Goal: Information Seeking & Learning: Learn about a topic

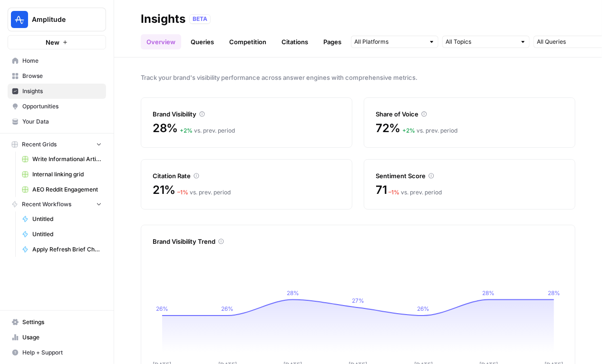
scroll to position [32, 0]
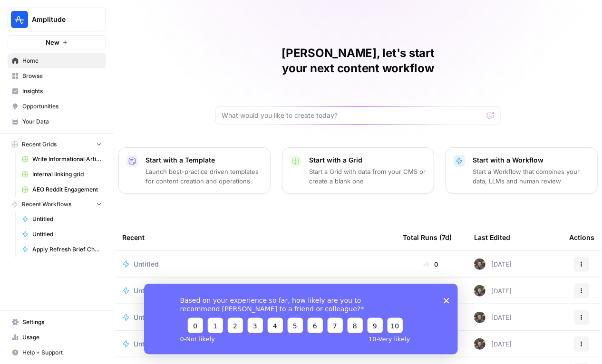
click at [40, 73] on span "Browse" at bounding box center [61, 76] width 79 height 9
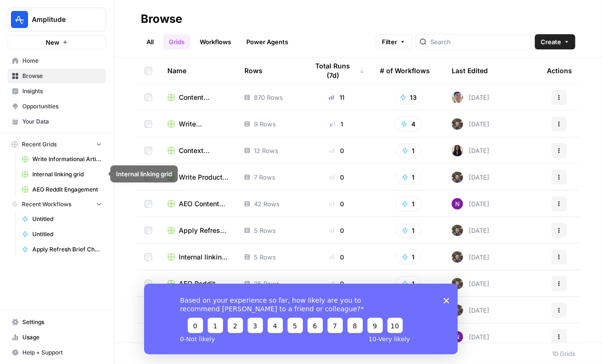
click at [77, 161] on span "Write Informational Article" at bounding box center [66, 159] width 69 height 9
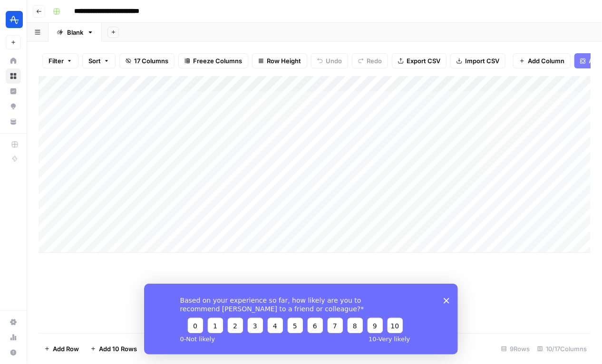
click at [108, 299] on div "Add Column" at bounding box center [314, 204] width 552 height 257
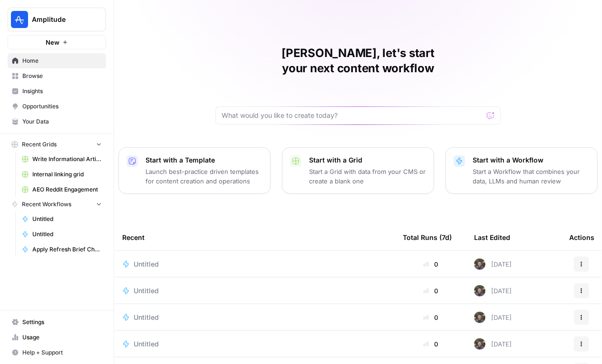
click at [33, 124] on span "Your Data" at bounding box center [61, 121] width 79 height 9
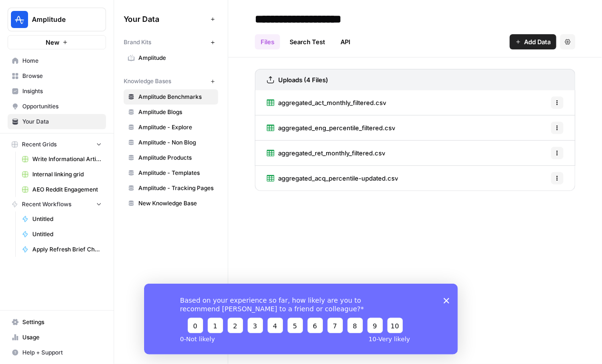
click at [213, 83] on icon "button" at bounding box center [212, 81] width 5 height 5
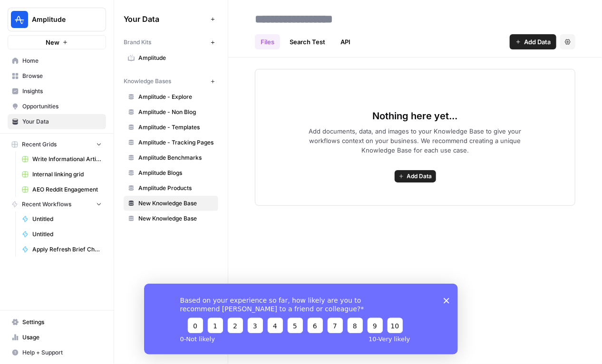
click at [537, 38] on span "Add Data" at bounding box center [537, 42] width 27 height 10
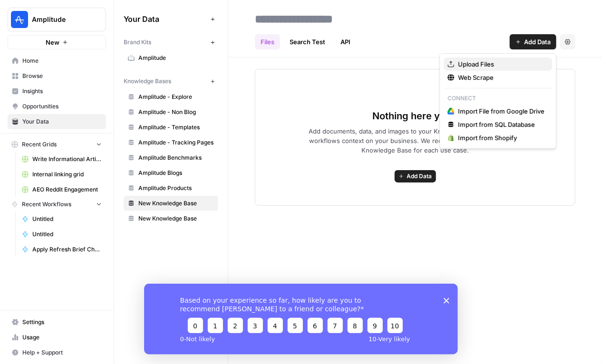
click at [510, 60] on span "Upload Files" at bounding box center [501, 64] width 86 height 10
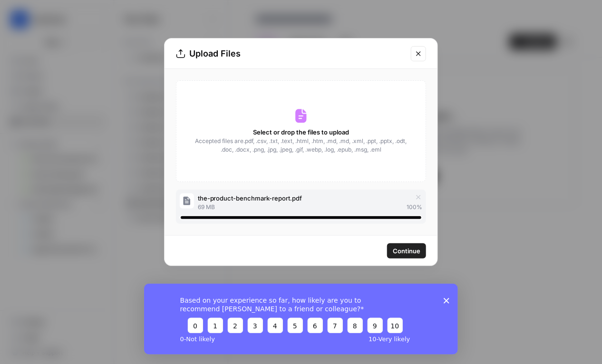
click at [398, 247] on span "Continue" at bounding box center [406, 251] width 28 height 10
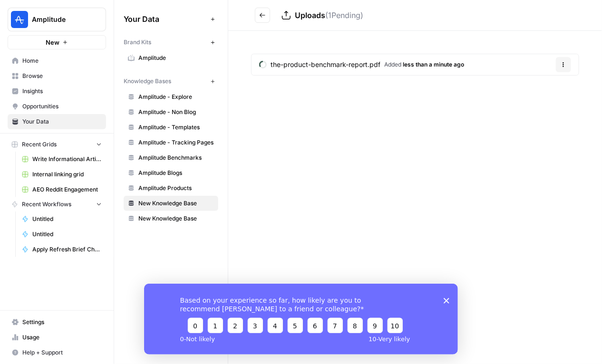
click at [264, 14] on icon "Go back" at bounding box center [262, 15] width 7 height 7
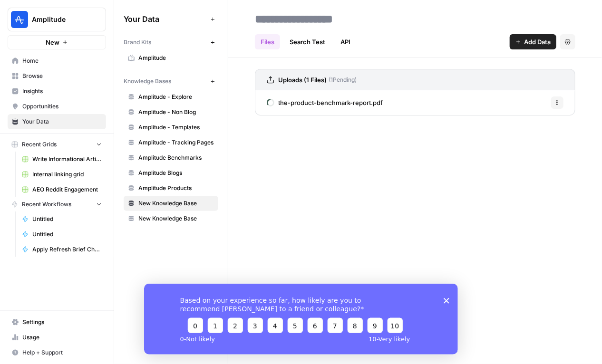
click at [287, 14] on input at bounding box center [327, 19] width 152 height 19
type input "**********"
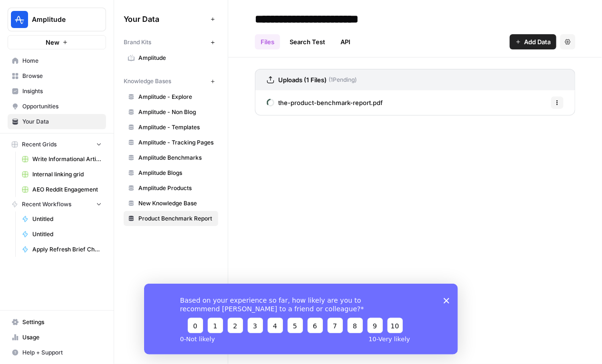
click at [344, 159] on div "**********" at bounding box center [414, 182] width 373 height 364
click at [64, 79] on span "Browse" at bounding box center [61, 76] width 79 height 9
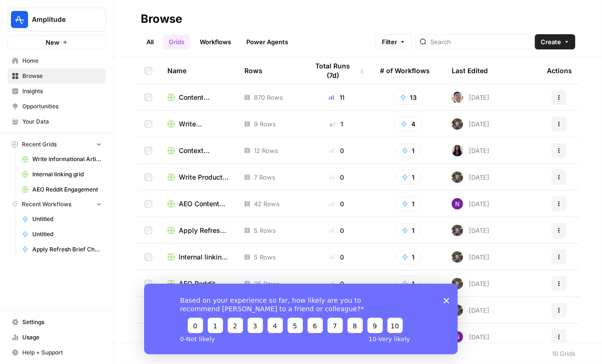
click at [191, 122] on span "Write Informational Article" at bounding box center [204, 124] width 50 height 10
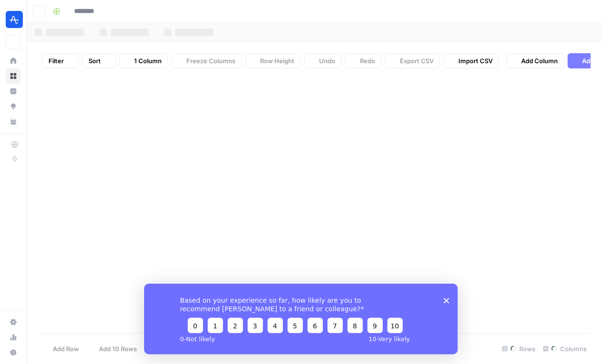
type input "**********"
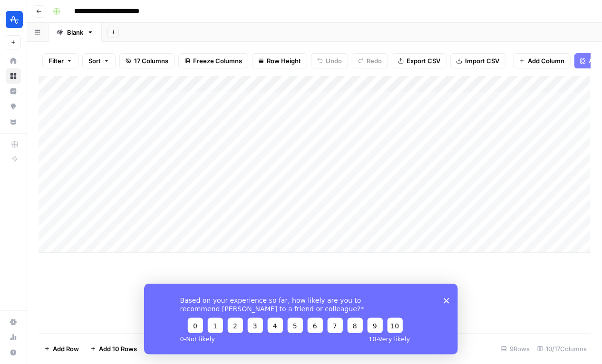
click at [439, 304] on div "Based on your experience so far, how likely are you to recommend AirOps to a fr…" at bounding box center [300, 318] width 314 height 71
click at [441, 304] on div "Based on your experience so far, how likely are you to recommend AirOps to a fr…" at bounding box center [300, 318] width 314 height 71
click at [446, 296] on div "Based on your experience so far, how likely are you to recommend AirOps to a fr…" at bounding box center [300, 318] width 314 height 71
click at [444, 301] on icon "Close survey" at bounding box center [446, 300] width 6 height 6
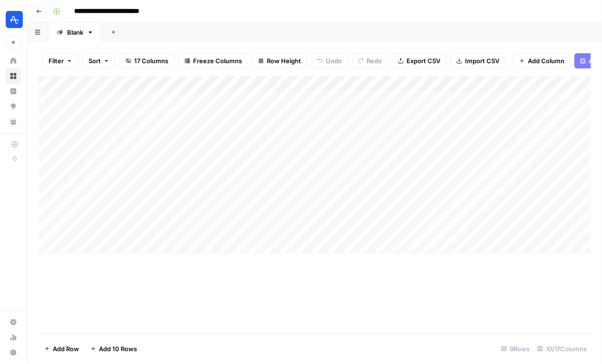
click at [359, 81] on div "Add Column" at bounding box center [314, 164] width 552 height 177
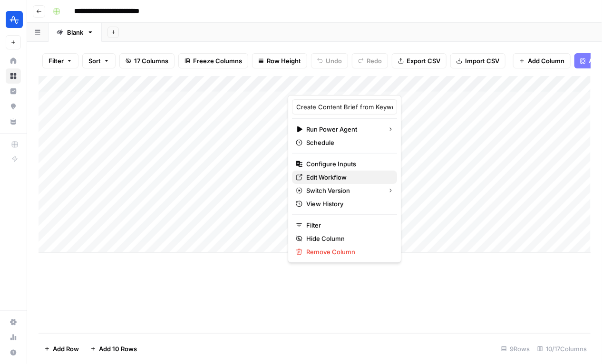
click at [317, 177] on span "Edit Workflow" at bounding box center [347, 177] width 83 height 10
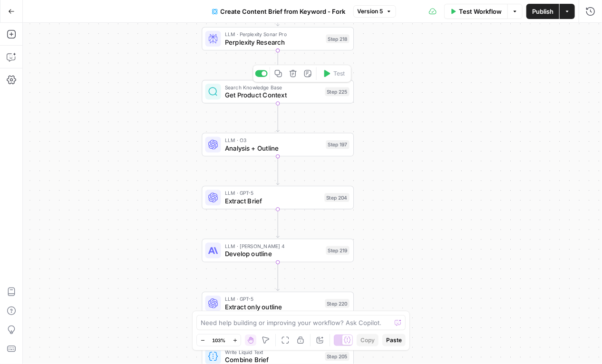
click at [266, 97] on span "Get Product Context" at bounding box center [273, 95] width 96 height 10
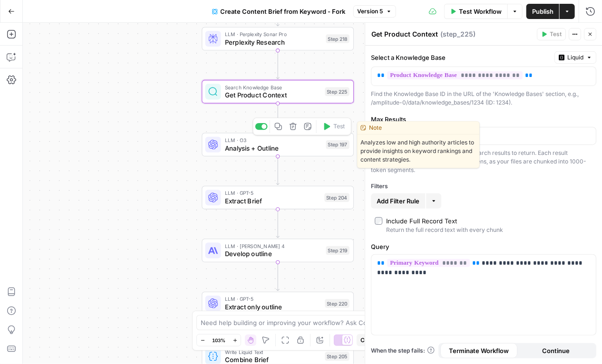
click at [267, 145] on span "Analysis + Outline" at bounding box center [273, 148] width 97 height 10
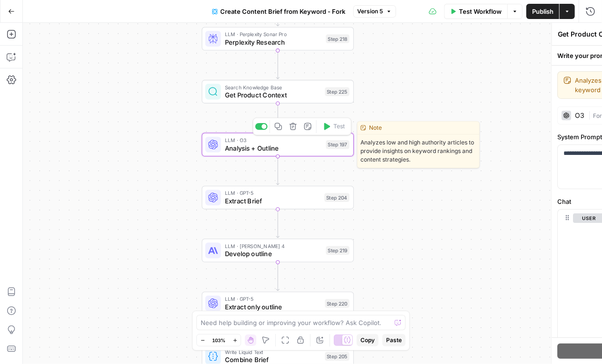
type textarea "Analysis + Outline"
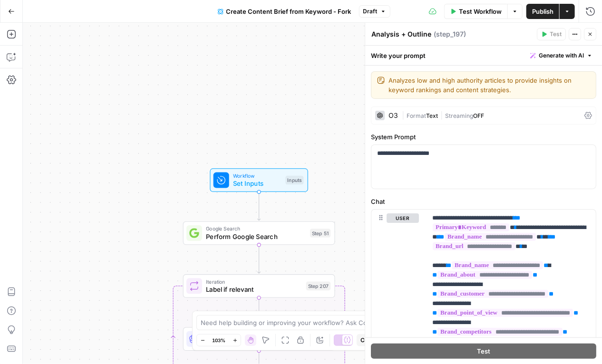
click at [267, 175] on span "Workflow" at bounding box center [257, 176] width 48 height 8
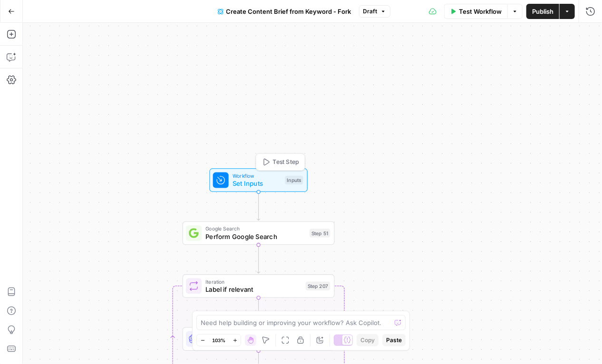
click at [249, 190] on div "Workflow Set Inputs Inputs Test Step" at bounding box center [259, 180] width 98 height 24
click at [248, 184] on span "Set Inputs" at bounding box center [256, 183] width 48 height 10
click at [248, 180] on span "Set Inputs" at bounding box center [256, 183] width 48 height 10
click at [233, 238] on span "Perform Google Search" at bounding box center [255, 236] width 100 height 10
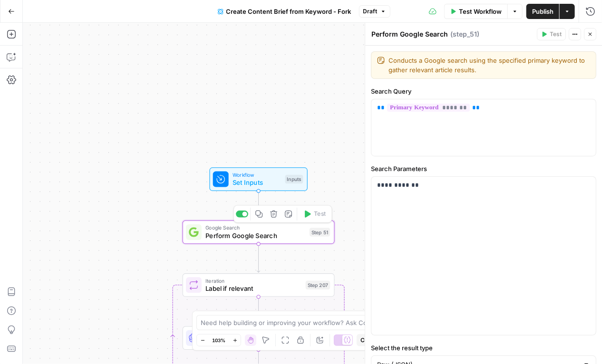
click at [241, 181] on span "Set Inputs" at bounding box center [256, 183] width 48 height 10
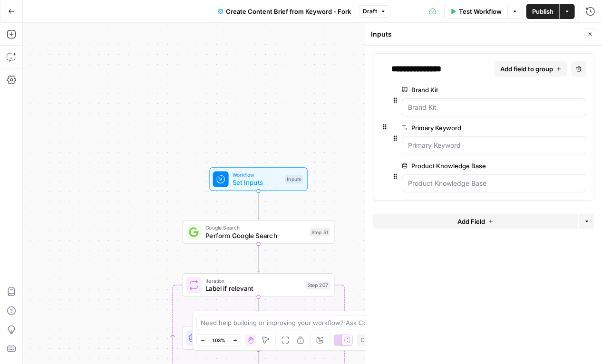
click at [519, 72] on span "Add field to group" at bounding box center [526, 69] width 53 height 10
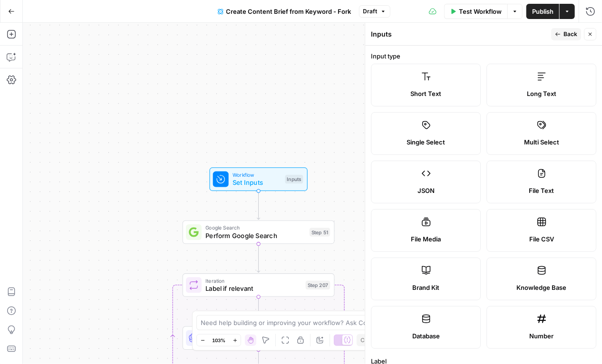
click at [527, 85] on label "Long Text" at bounding box center [541, 85] width 110 height 43
click at [523, 82] on label "Long Text" at bounding box center [541, 85] width 110 height 43
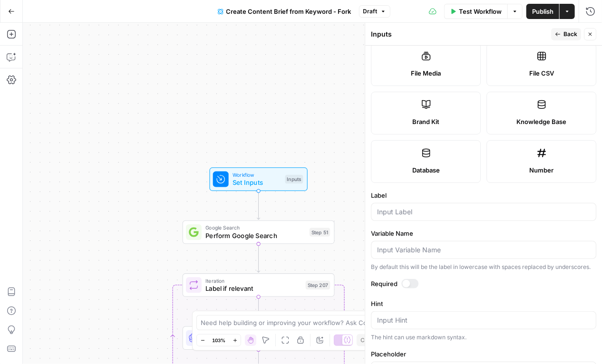
scroll to position [267, 0]
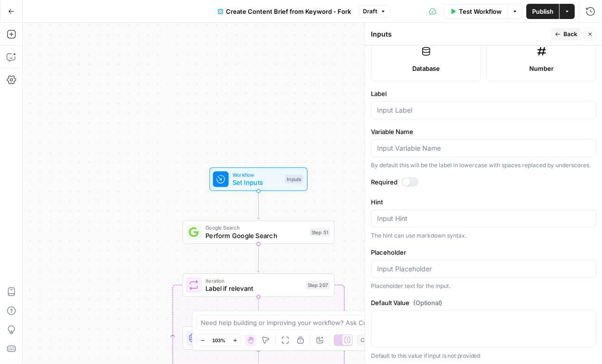
click at [424, 115] on div at bounding box center [483, 110] width 225 height 18
type input "Article Context"
click at [572, 35] on span "Back" at bounding box center [570, 34] width 14 height 9
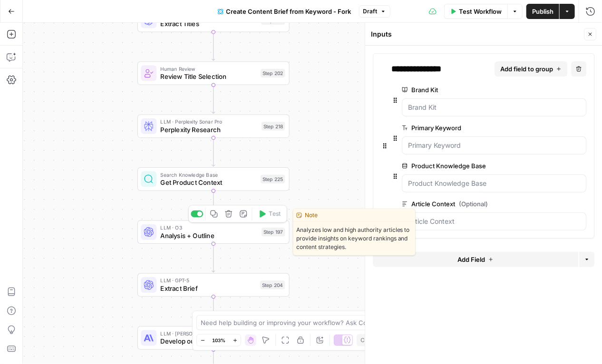
click at [195, 237] on span "Analysis + Outline" at bounding box center [209, 235] width 97 height 10
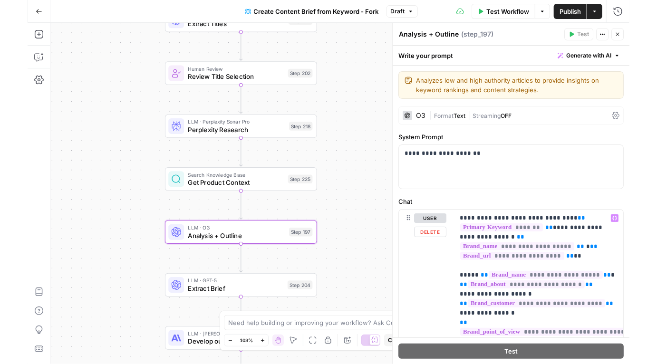
scroll to position [0, 0]
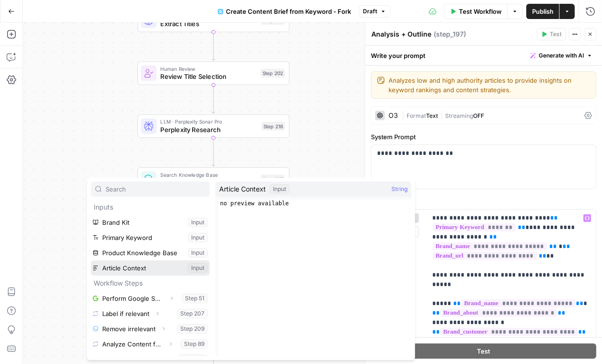
click at [120, 266] on button "Select variable Article Context" at bounding box center [150, 267] width 119 height 15
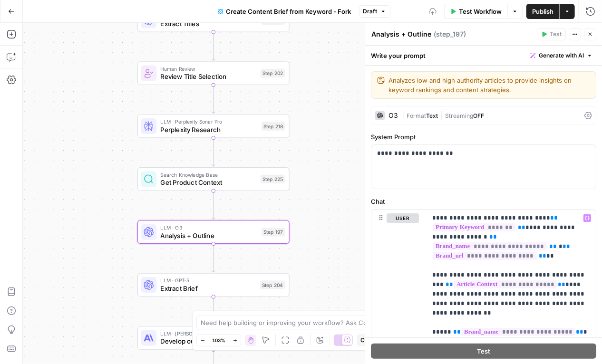
click at [193, 266] on div "Workflow Set Inputs Inputs Google Search Perform Google Search Step 51 Loop Ite…" at bounding box center [312, 193] width 579 height 341
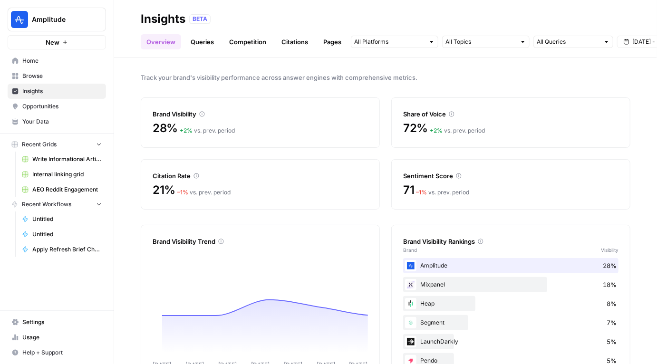
scroll to position [32, 0]
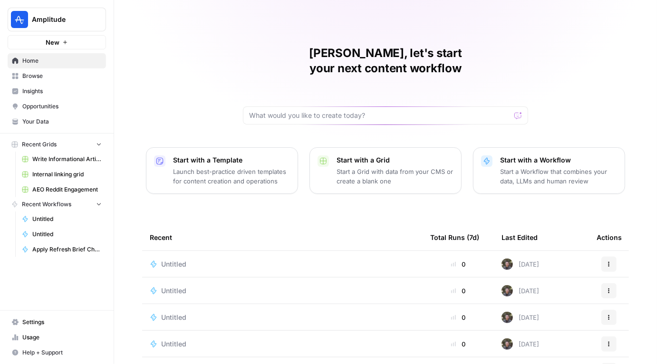
click at [46, 97] on link "Insights" at bounding box center [57, 91] width 98 height 15
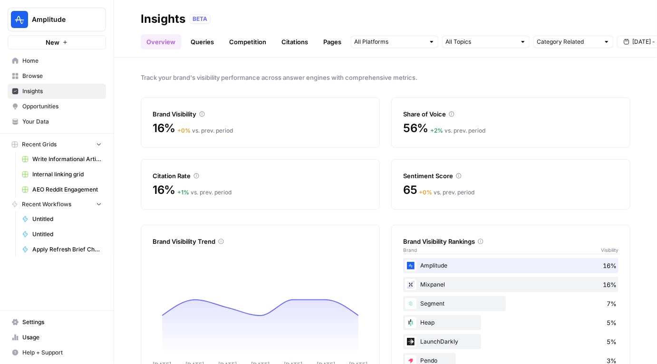
click at [212, 45] on link "Queries" at bounding box center [202, 41] width 35 height 15
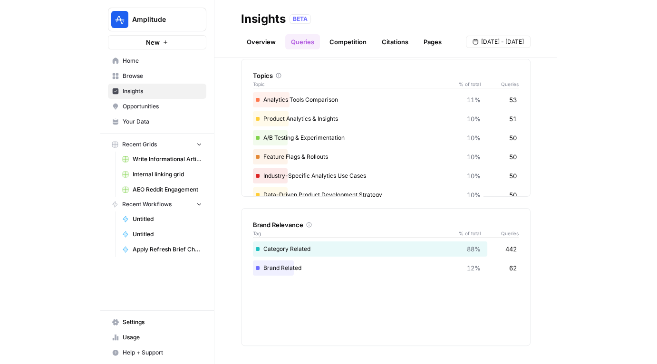
scroll to position [57, 0]
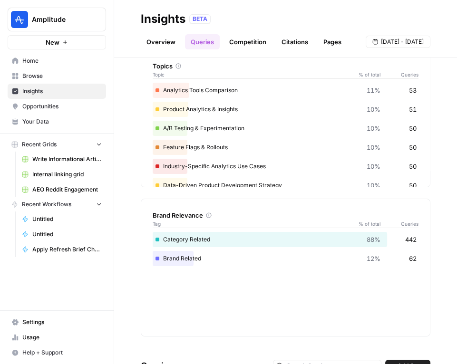
click at [167, 42] on link "Overview" at bounding box center [161, 41] width 40 height 15
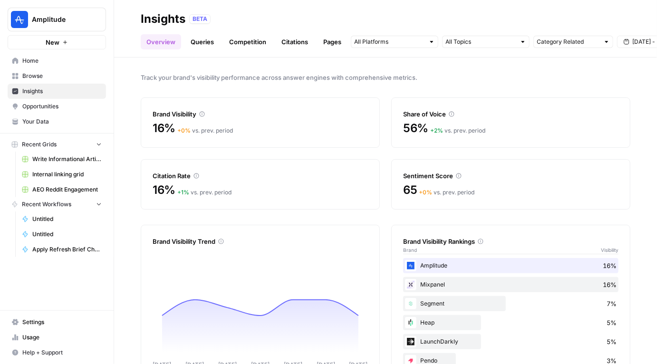
click at [50, 65] on span "Home" at bounding box center [61, 61] width 79 height 9
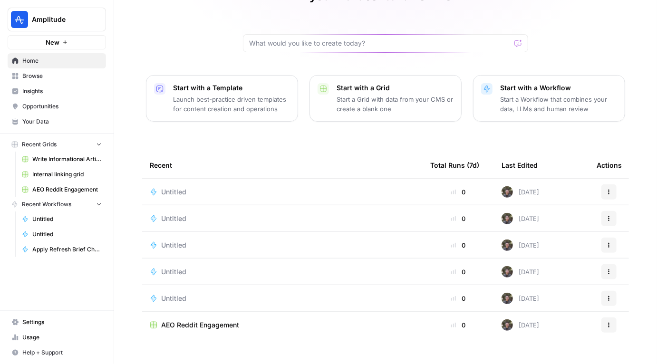
scroll to position [70, 0]
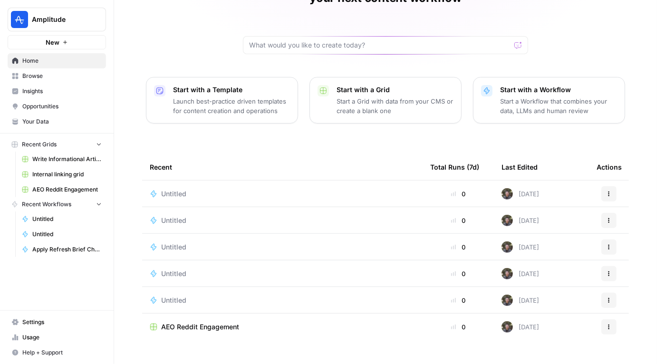
click at [54, 75] on span "Browse" at bounding box center [61, 76] width 79 height 9
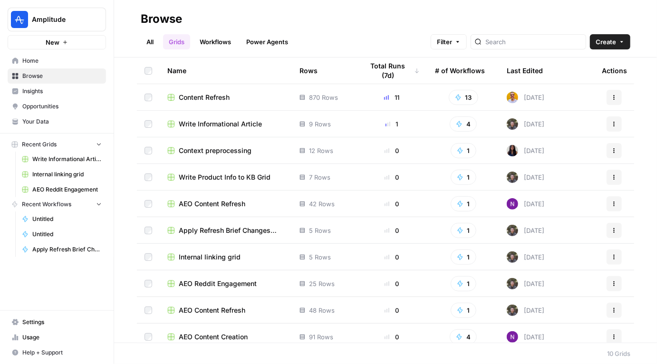
click at [198, 122] on span "Write Informational Article" at bounding box center [220, 124] width 83 height 10
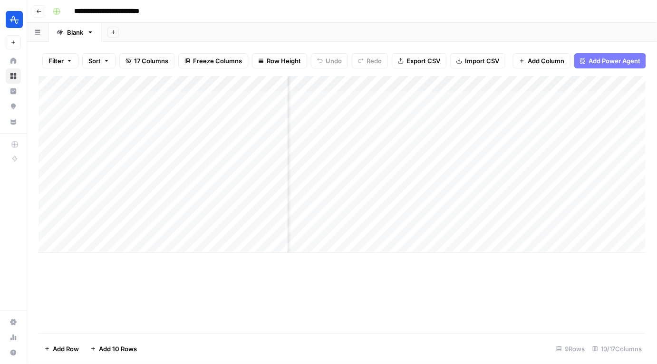
scroll to position [0, 608]
click at [434, 197] on div "Add Column" at bounding box center [341, 164] width 607 height 177
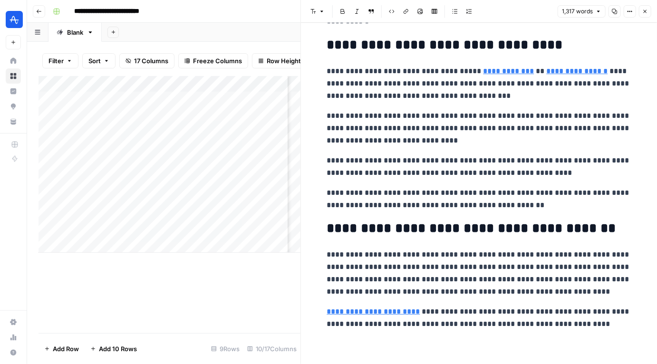
scroll to position [1970, 0]
click at [445, 327] on p "**********" at bounding box center [479, 317] width 304 height 25
click at [158, 220] on div "Add Column" at bounding box center [169, 164] width 262 height 177
click at [43, 13] on button "Go back" at bounding box center [39, 11] width 12 height 12
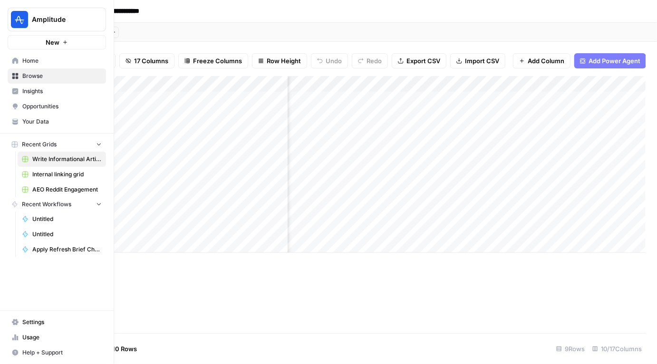
click at [29, 75] on span "Browse" at bounding box center [61, 76] width 79 height 9
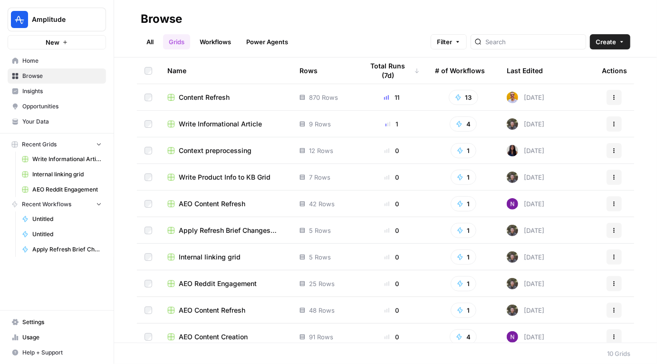
click at [219, 97] on span "Content Refresh" at bounding box center [204, 98] width 51 height 10
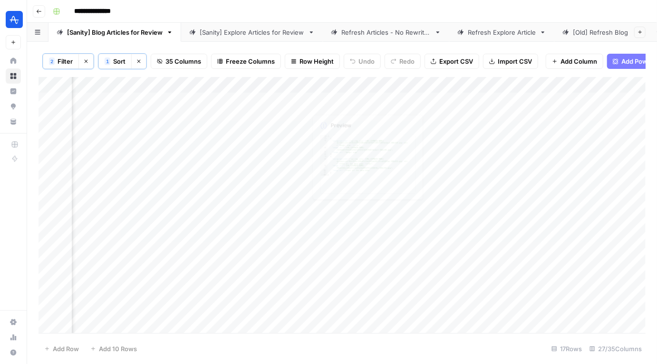
scroll to position [0, 2553]
click at [402, 100] on div "Add Column" at bounding box center [341, 205] width 607 height 257
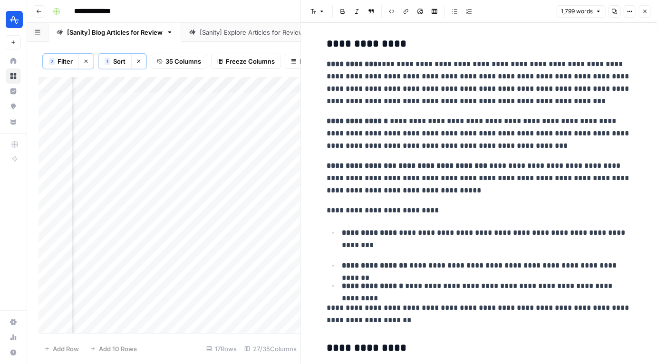
scroll to position [280, 0]
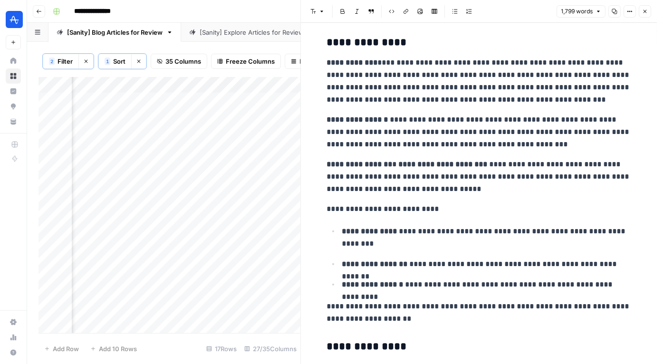
click at [644, 12] on icon "button" at bounding box center [645, 12] width 6 height 6
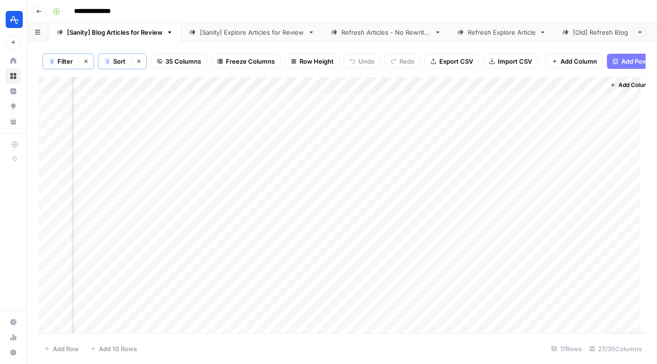
scroll to position [0, 2542]
click at [255, 38] on link "[Sanity] Explore Articles for Review" at bounding box center [252, 32] width 142 height 19
click at [244, 100] on div "Add Column" at bounding box center [341, 205] width 607 height 257
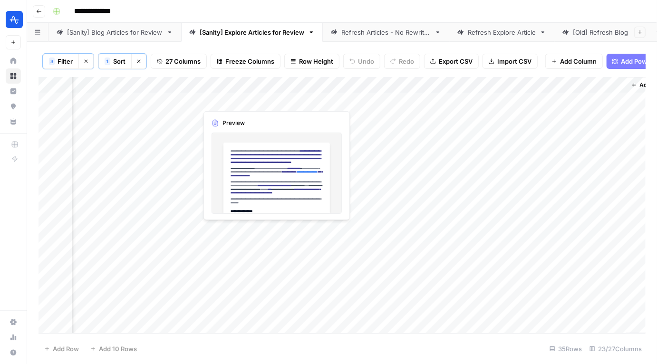
click at [265, 100] on div "Add Column" at bounding box center [341, 205] width 607 height 257
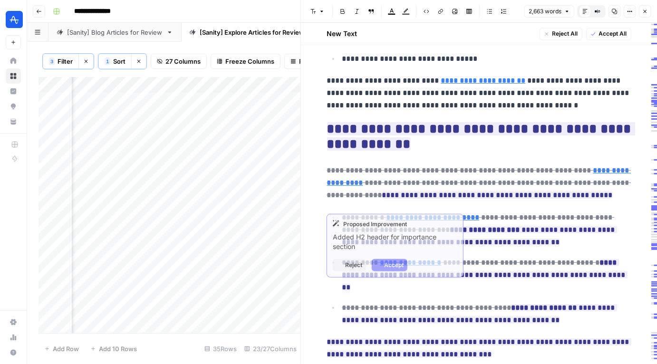
scroll to position [866, 0]
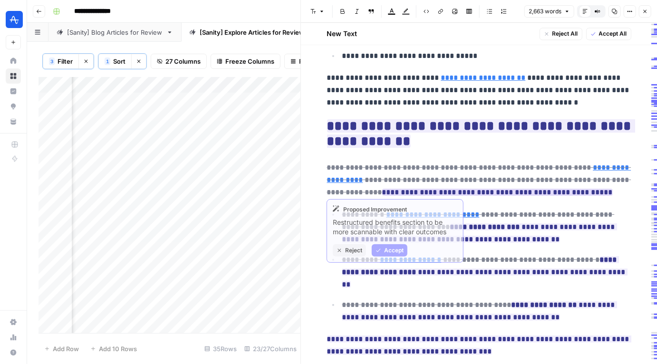
click at [398, 189] on ins "**********" at bounding box center [497, 192] width 230 height 7
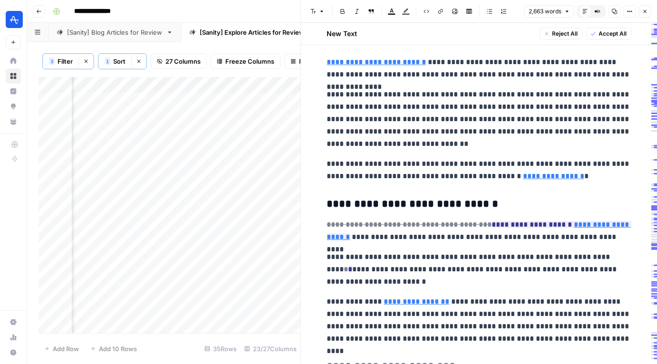
scroll to position [1738, 0]
click at [648, 11] on button "Close" at bounding box center [645, 11] width 12 height 12
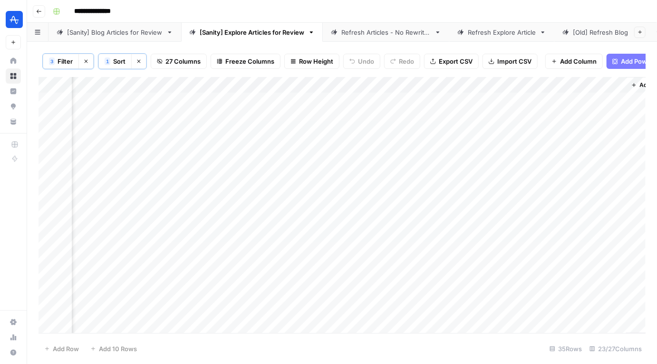
click at [141, 35] on div "[Sanity] Blog Articles for Review" at bounding box center [114, 33] width 95 height 10
click at [305, 83] on div "Add Column" at bounding box center [341, 205] width 607 height 257
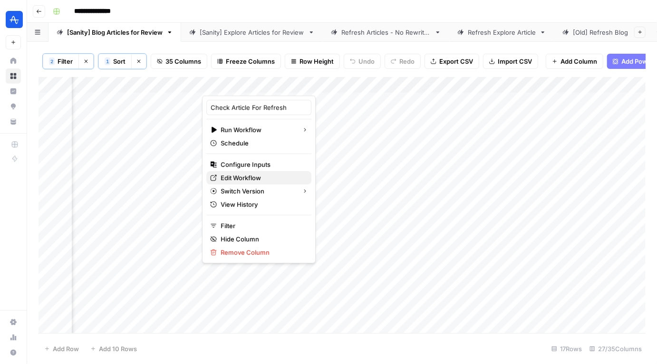
drag, startPoint x: 244, startPoint y: 163, endPoint x: 241, endPoint y: 177, distance: 14.1
click at [241, 177] on div "Check Article For Refresh Run Workflow Schedule Configure Inputs Edit Workflow …" at bounding box center [259, 179] width 114 height 168
click at [241, 177] on span "Edit Workflow" at bounding box center [261, 178] width 83 height 10
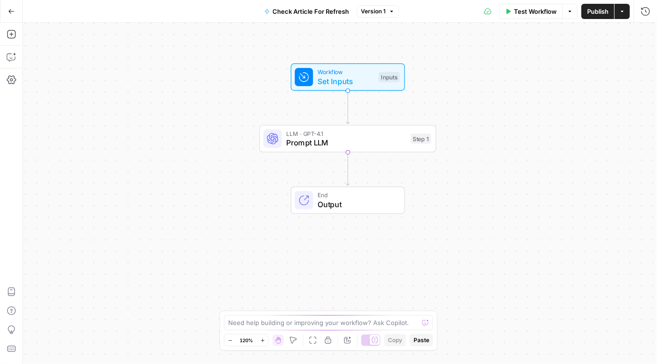
click at [10, 11] on icon "button" at bounding box center [12, 11] width 6 height 4
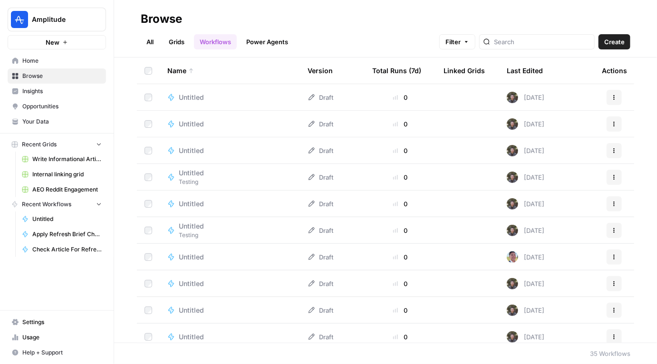
click at [41, 64] on span "Home" at bounding box center [61, 61] width 79 height 9
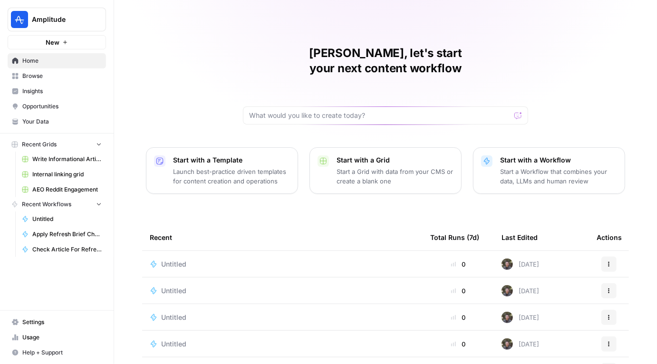
scroll to position [72, 0]
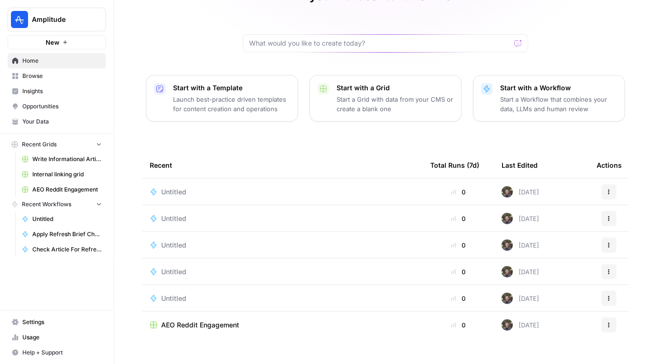
click at [46, 76] on span "Browse" at bounding box center [61, 76] width 79 height 9
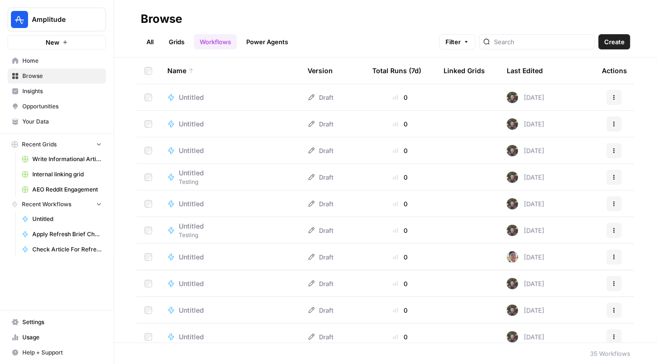
click at [181, 43] on link "Grids" at bounding box center [176, 41] width 27 height 15
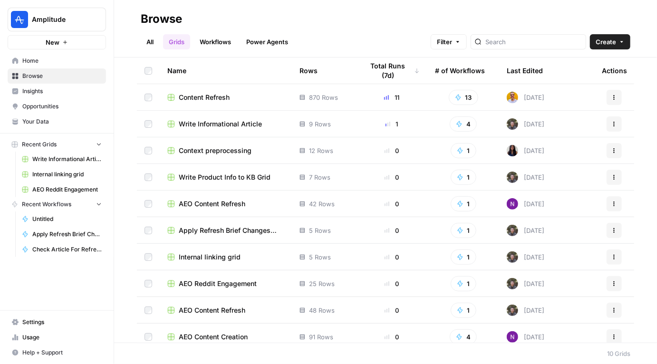
click at [223, 98] on span "Content Refresh" at bounding box center [204, 98] width 51 height 10
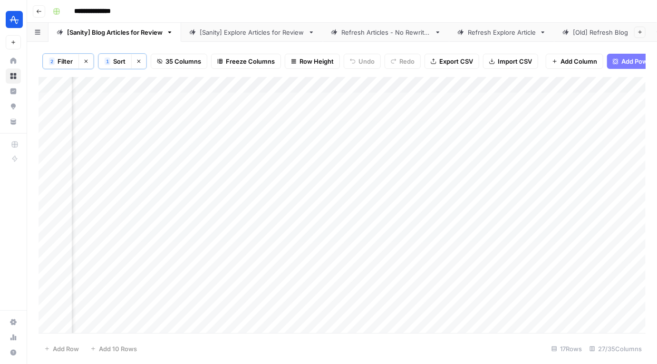
scroll to position [0, 2226]
click at [381, 84] on div "Add Column" at bounding box center [341, 205] width 607 height 257
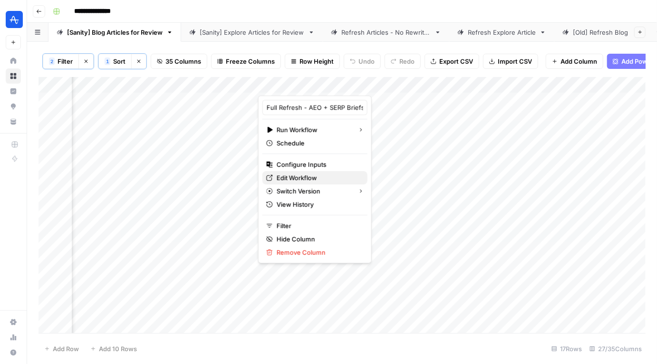
click at [302, 178] on span "Edit Workflow" at bounding box center [318, 178] width 83 height 10
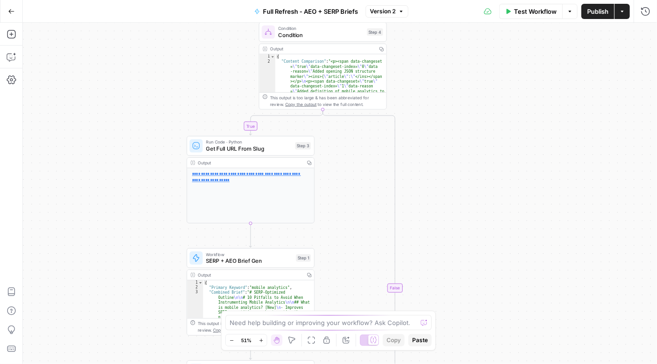
click at [435, 108] on div "true false Workflow Set Inputs Inputs Condition Condition Step 4 Output Copy 1 …" at bounding box center [340, 193] width 634 height 341
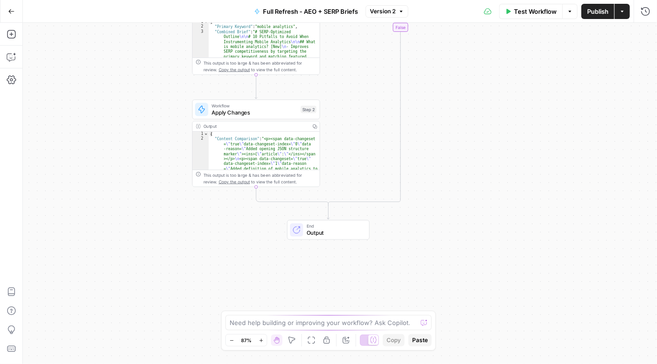
click at [6, 14] on button "Go Back" at bounding box center [11, 11] width 17 height 17
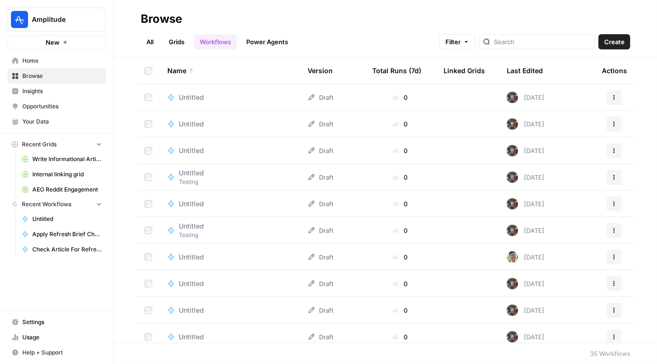
click at [183, 38] on link "Grids" at bounding box center [176, 41] width 27 height 15
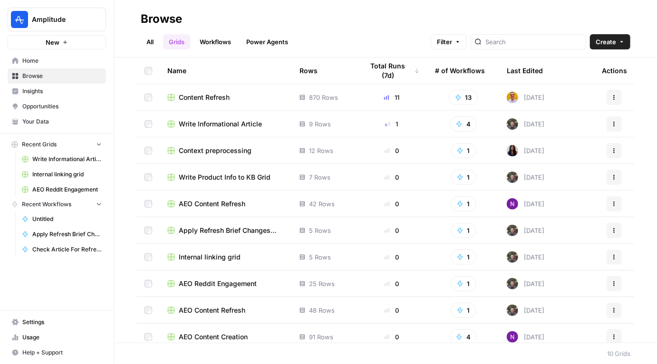
click at [207, 97] on span "Content Refresh" at bounding box center [204, 98] width 51 height 10
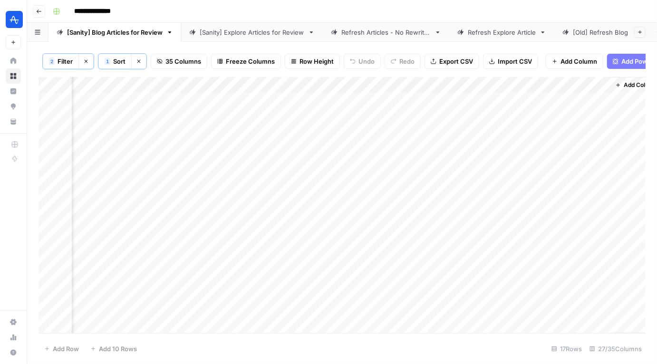
scroll to position [0, 2547]
click at [42, 9] on button "Go back" at bounding box center [39, 11] width 12 height 12
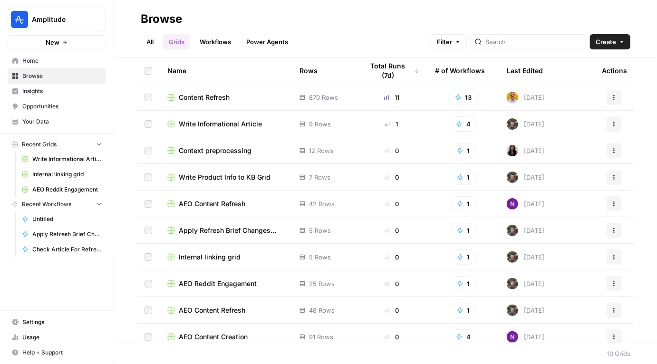
click at [200, 123] on span "Write Informational Article" at bounding box center [220, 124] width 83 height 10
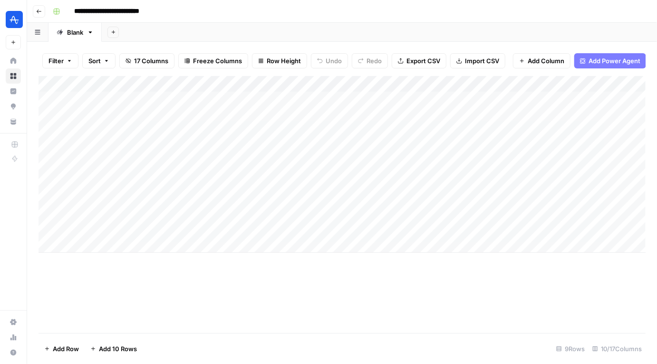
click at [412, 85] on div "Add Column" at bounding box center [341, 164] width 607 height 177
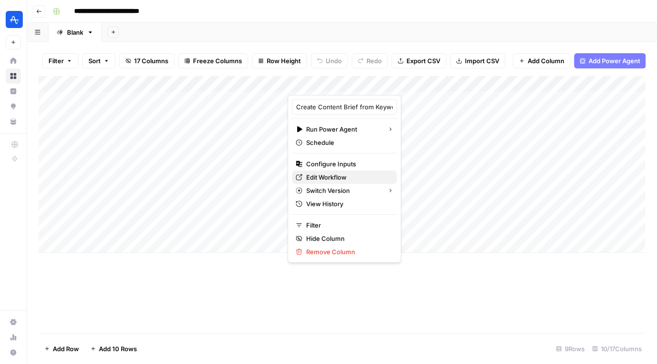
click at [323, 177] on span "Edit Workflow" at bounding box center [347, 177] width 83 height 10
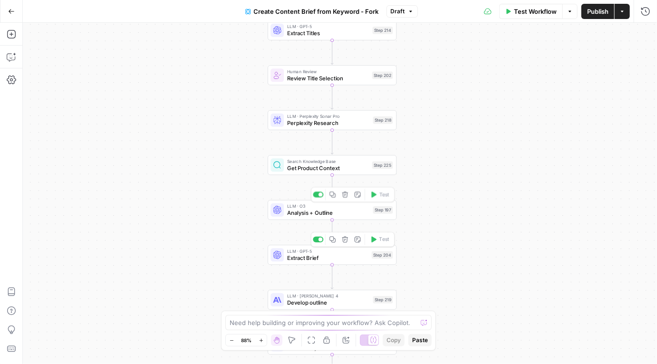
click at [311, 210] on span "Analysis + Outline" at bounding box center [328, 213] width 82 height 9
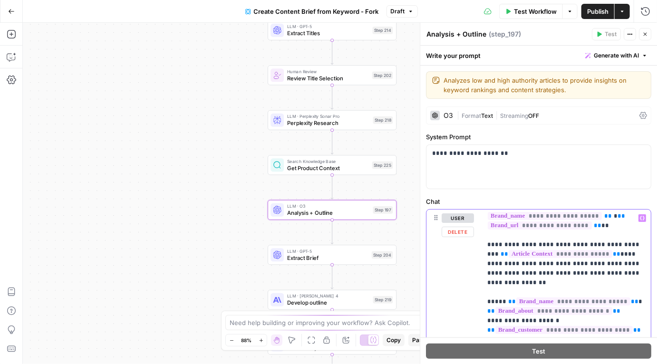
scroll to position [19, 0]
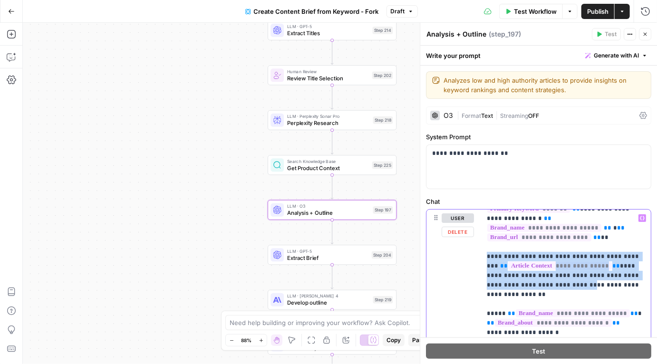
drag, startPoint x: 484, startPoint y: 258, endPoint x: 533, endPoint y: 282, distance: 54.2
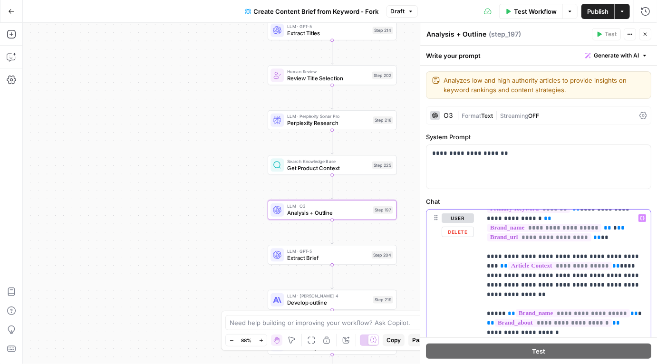
click at [649, 35] on button "Close" at bounding box center [645, 34] width 12 height 12
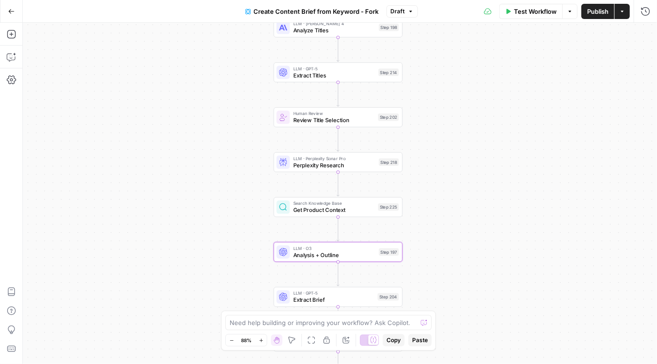
click at [15, 11] on button "Go Back" at bounding box center [11, 11] width 17 height 17
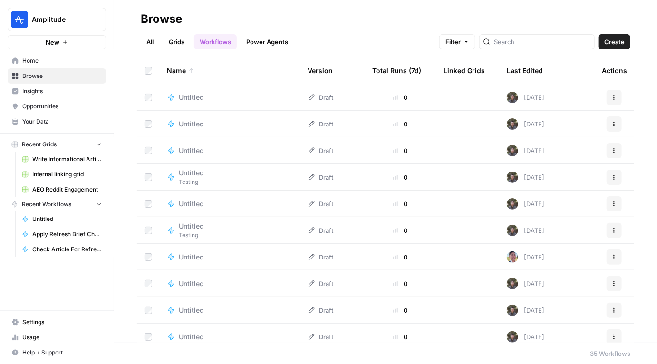
click at [44, 75] on span "Browse" at bounding box center [61, 76] width 79 height 9
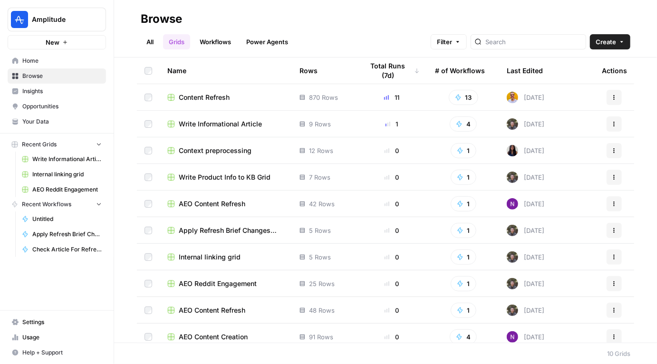
click at [220, 46] on link "Workflows" at bounding box center [215, 41] width 43 height 15
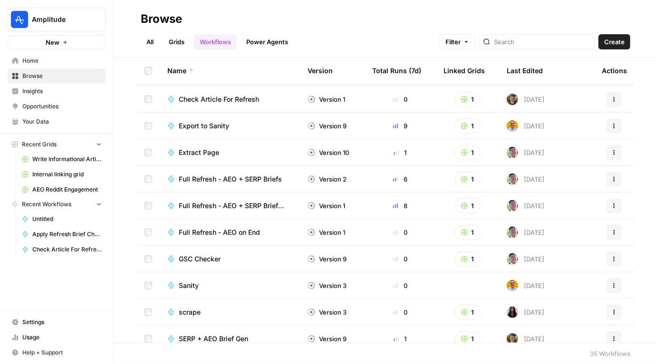
scroll to position [672, 0]
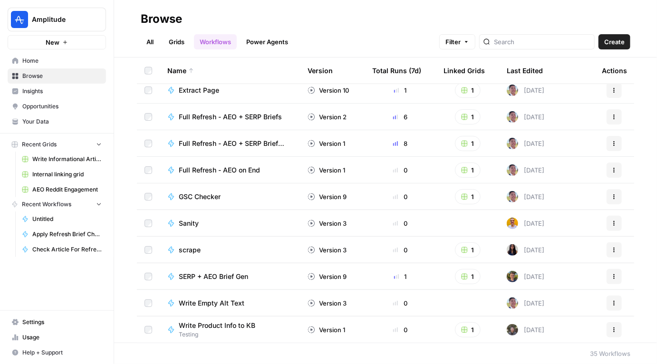
click at [44, 93] on span "Insights" at bounding box center [61, 91] width 79 height 9
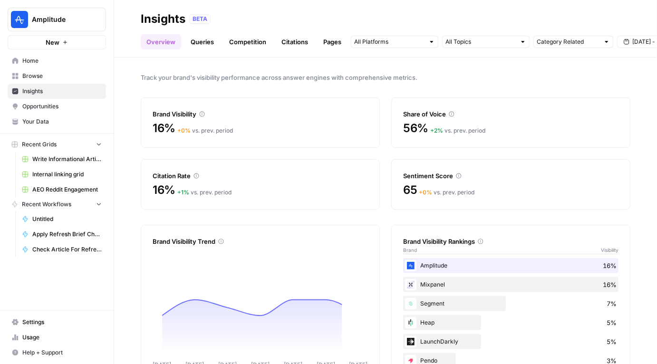
click at [248, 18] on div "BETA" at bounding box center [409, 19] width 441 height 10
click at [245, 23] on div "BETA" at bounding box center [409, 19] width 441 height 10
click at [545, 49] on header "Insights BETA Overview Queries Competition Citations Pages Category Related [DA…" at bounding box center [385, 28] width 543 height 57
click at [546, 42] on input "text" at bounding box center [567, 42] width 63 height 10
click at [551, 66] on span "All Queries" at bounding box center [571, 63] width 60 height 10
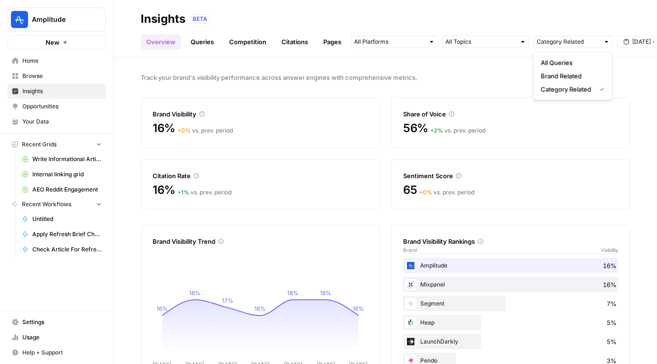
type input "All Queries"
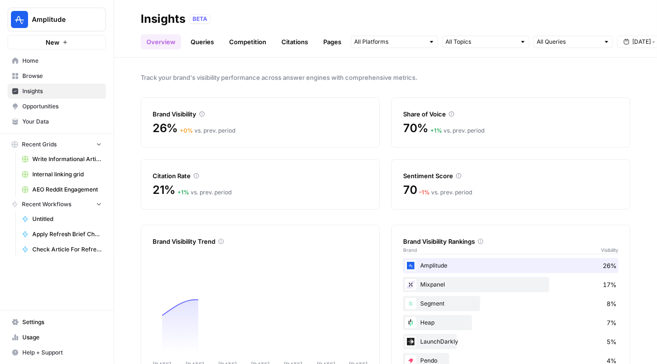
click at [364, 20] on div "BETA" at bounding box center [409, 19] width 441 height 10
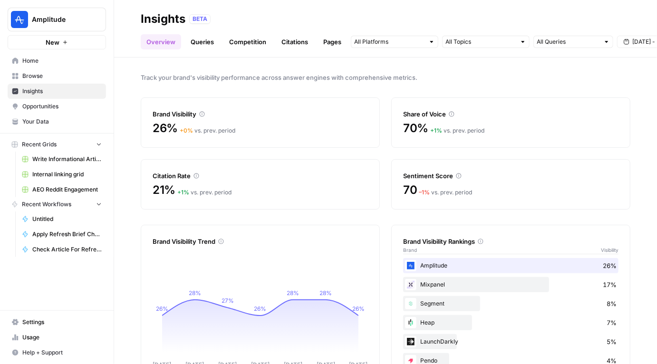
click at [196, 38] on link "Queries" at bounding box center [202, 41] width 35 height 15
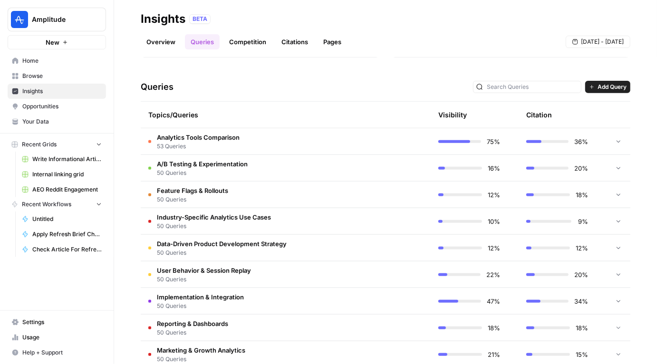
scroll to position [168, 0]
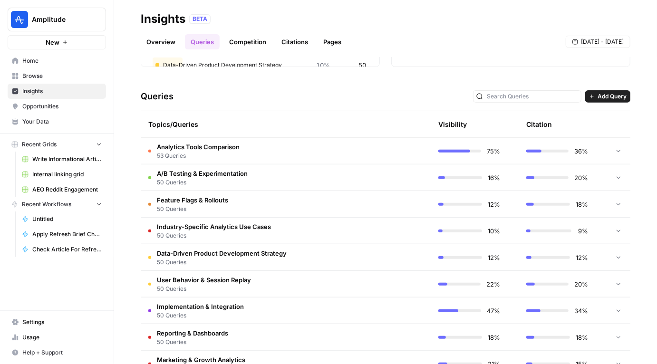
click at [272, 146] on td "Analytics Tools Comparison 53 Queries" at bounding box center [241, 151] width 200 height 26
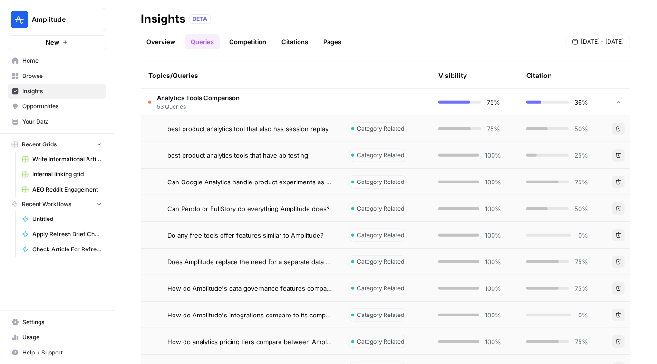
scroll to position [196, 0]
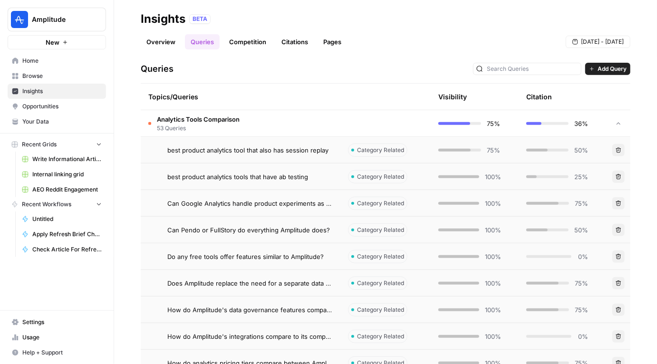
click at [266, 126] on td "Analytics Tools Comparison 53 Queries" at bounding box center [241, 123] width 200 height 26
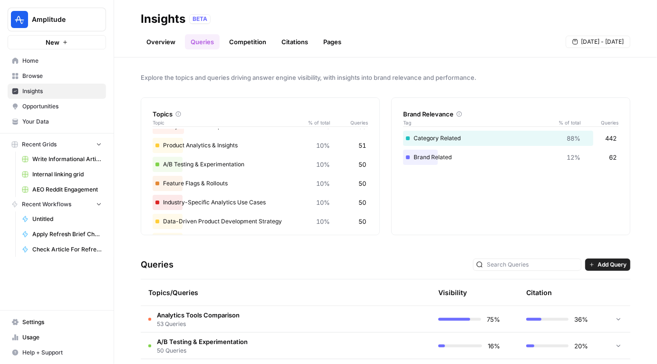
scroll to position [0, 0]
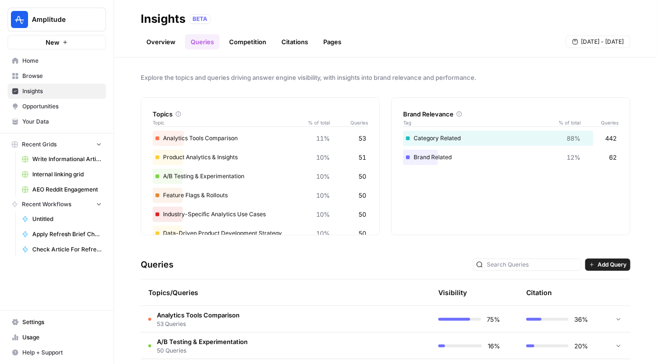
click at [237, 38] on link "Competition" at bounding box center [247, 41] width 48 height 15
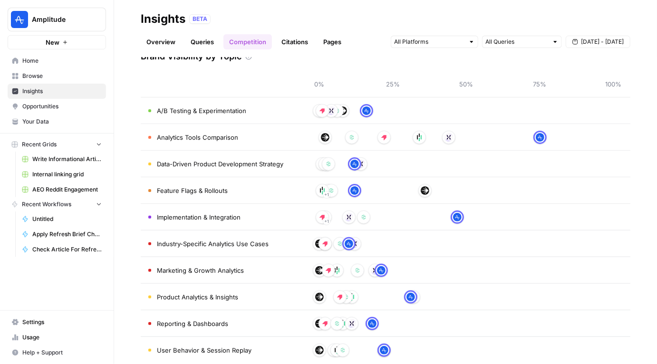
scroll to position [55, 0]
click at [143, 139] on td "Analytics Tools Comparison" at bounding box center [222, 137] width 162 height 26
click at [203, 107] on span "A/B Testing & Experimentation" at bounding box center [201, 111] width 89 height 10
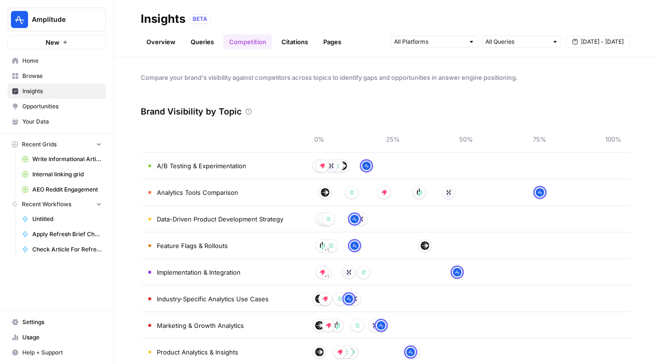
scroll to position [69, 0]
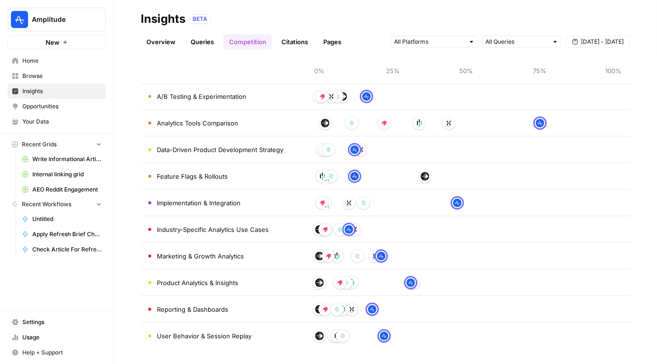
click at [263, 246] on td "Marketing & Growth Analytics" at bounding box center [222, 256] width 162 height 26
click at [405, 260] on div at bounding box center [466, 255] width 294 height 15
click at [290, 41] on link "Citations" at bounding box center [295, 41] width 38 height 15
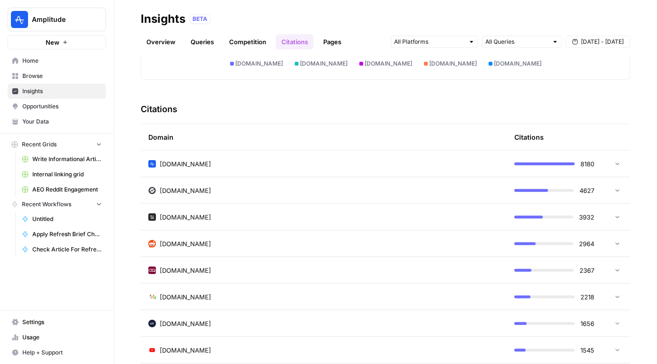
scroll to position [185, 0]
click at [331, 37] on link "Pages" at bounding box center [331, 41] width 29 height 15
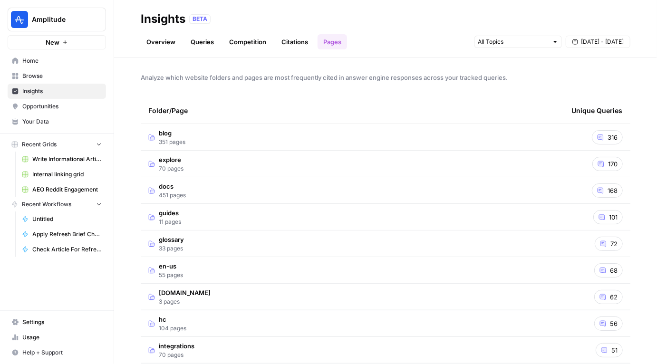
click at [279, 42] on link "Citations" at bounding box center [295, 41] width 38 height 15
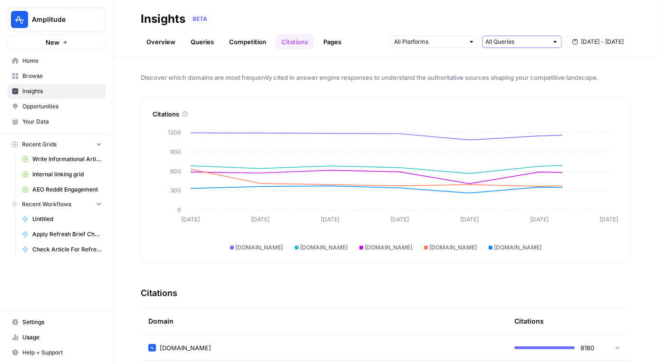
click at [509, 45] on input "text" at bounding box center [516, 42] width 63 height 10
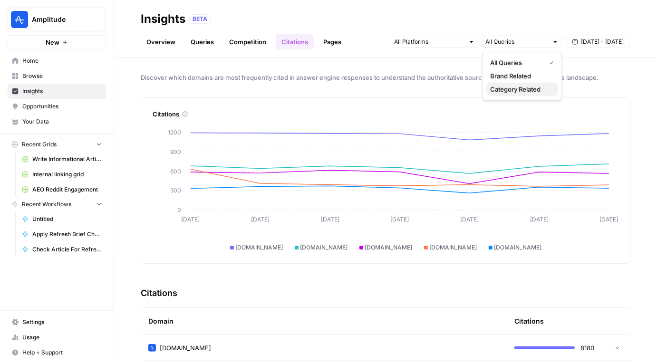
click at [503, 87] on span "Category Related" at bounding box center [520, 90] width 60 height 10
type input "Category Related"
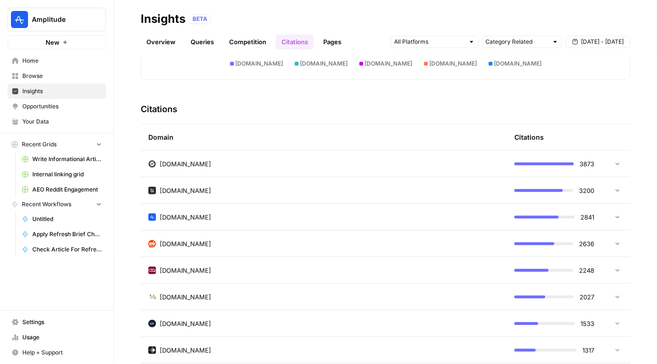
scroll to position [186, 0]
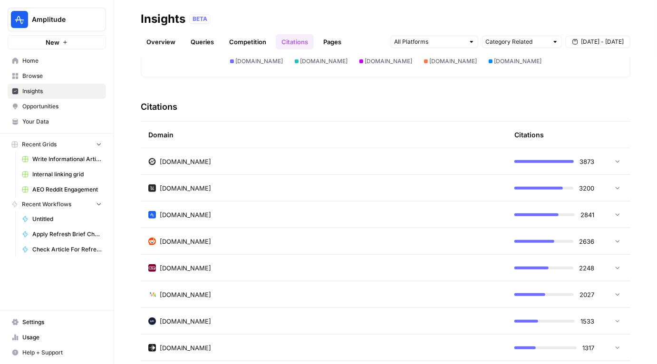
click at [617, 161] on icon at bounding box center [617, 161] width 4 height 2
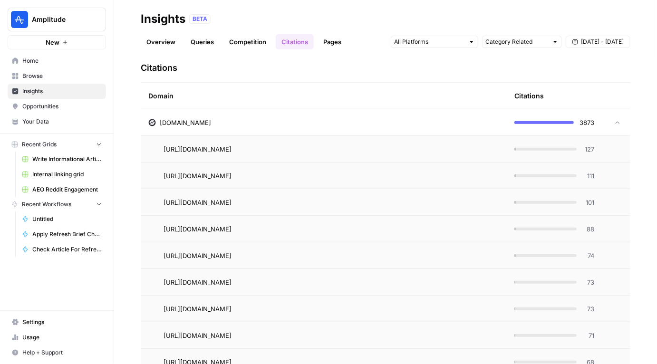
scroll to position [223, 0]
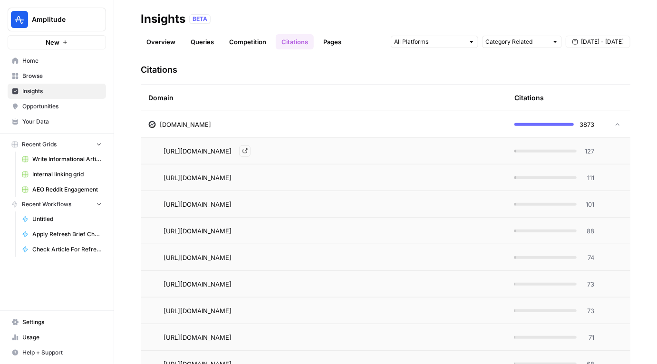
click at [248, 149] on icon "Go to page https://www.statsig.com/perspectives/prioritize-product-features-ana…" at bounding box center [244, 150] width 5 height 5
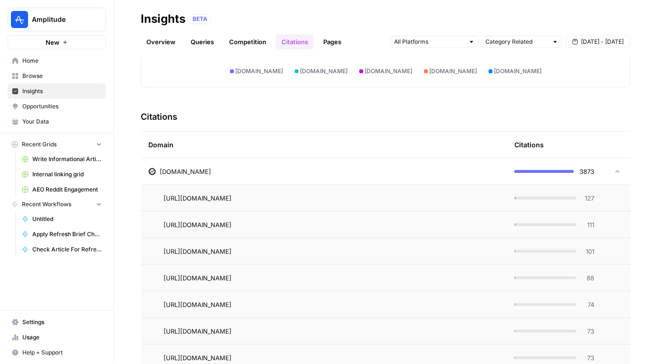
scroll to position [186, 0]
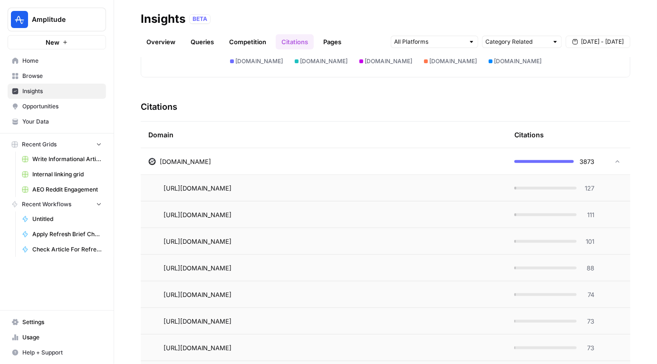
click at [611, 158] on div at bounding box center [614, 161] width 11 height 7
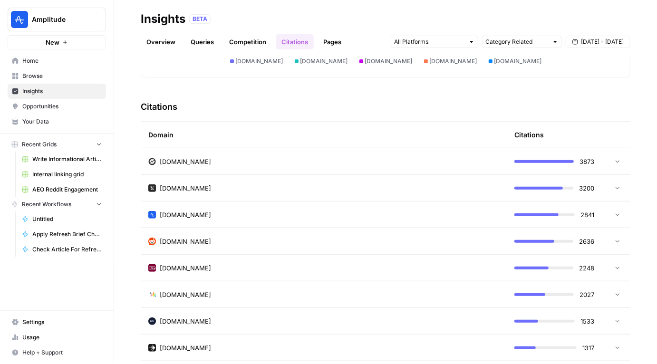
click at [615, 185] on icon at bounding box center [617, 187] width 7 height 7
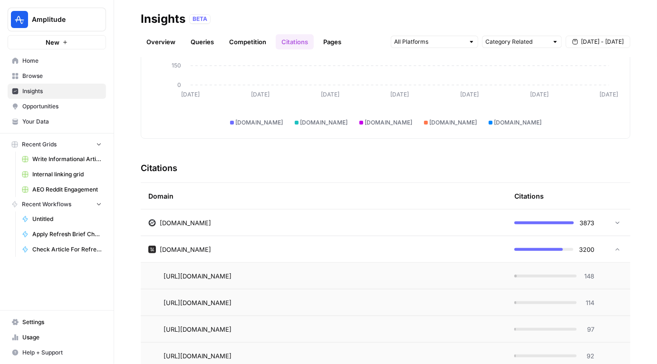
scroll to position [114, 0]
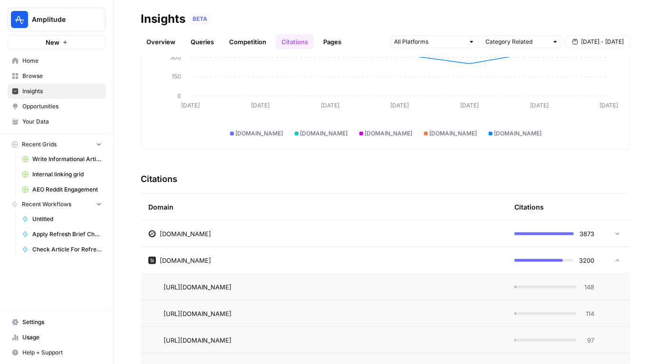
click at [619, 261] on icon at bounding box center [617, 260] width 7 height 7
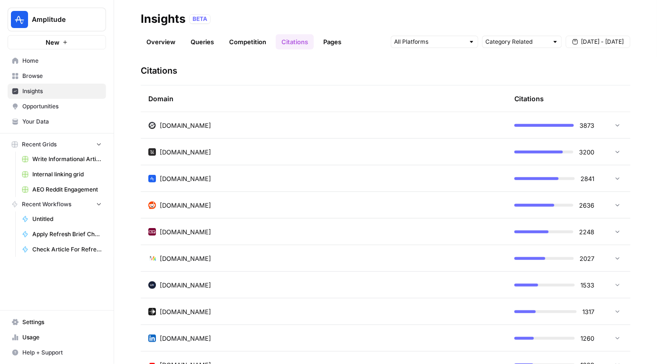
scroll to position [224, 0]
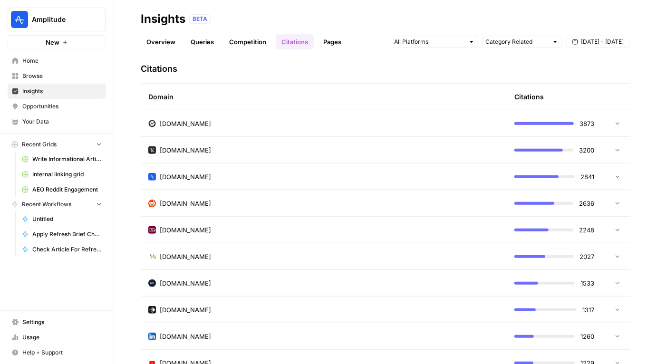
click at [609, 173] on div at bounding box center [614, 176] width 11 height 7
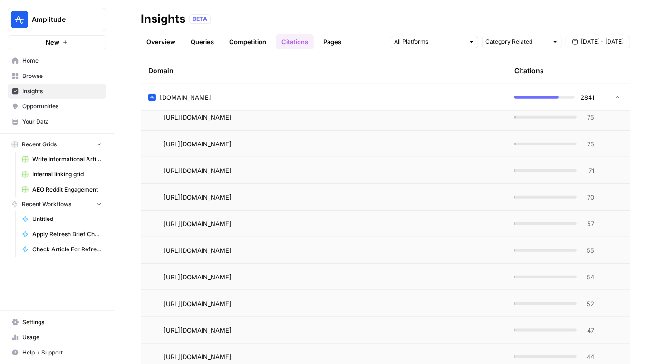
scroll to position [389, 0]
click at [321, 81] on div "Domain" at bounding box center [323, 70] width 351 height 26
click at [57, 106] on span "Opportunities" at bounding box center [61, 106] width 79 height 9
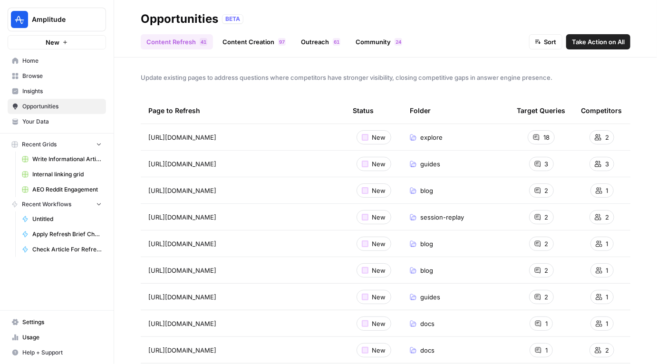
click at [265, 44] on link "Content Creation 7 9" at bounding box center [254, 41] width 75 height 15
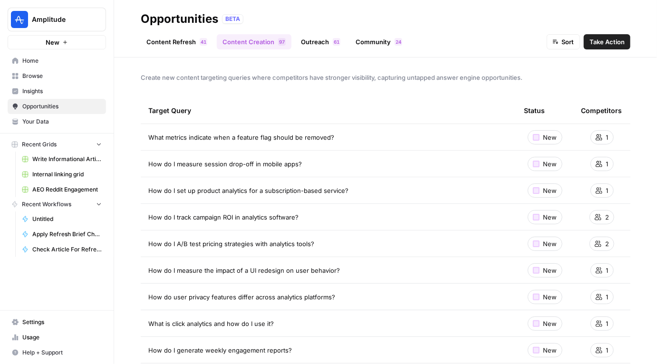
click at [181, 36] on link "Content Refresh 1 4" at bounding box center [177, 41] width 72 height 15
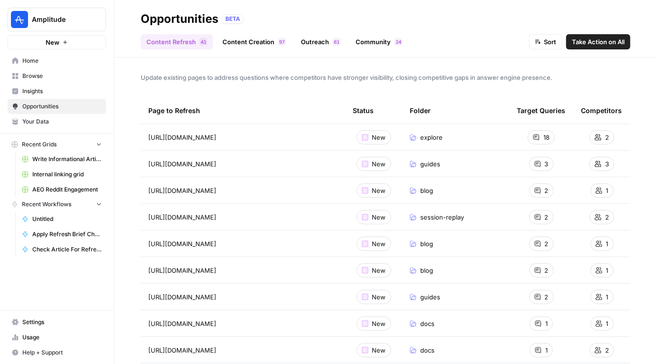
click at [312, 45] on link "Outreach 1 6" at bounding box center [320, 41] width 51 height 15
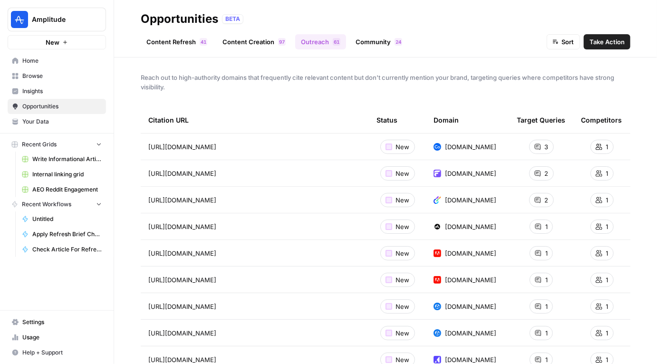
click at [381, 42] on link "Community 4 2" at bounding box center [379, 41] width 58 height 15
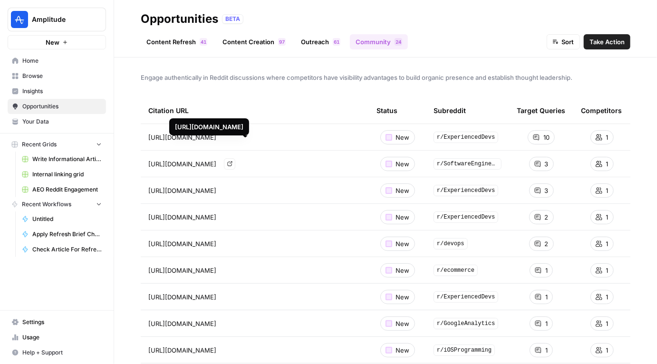
click at [366, 72] on div "Engage authentically in Reddit discussions where competitors have visibility ad…" at bounding box center [385, 210] width 543 height 306
click at [216, 135] on span "[URL][DOMAIN_NAME]" at bounding box center [182, 138] width 68 height 10
click at [235, 138] on link "Go to page" at bounding box center [229, 137] width 11 height 11
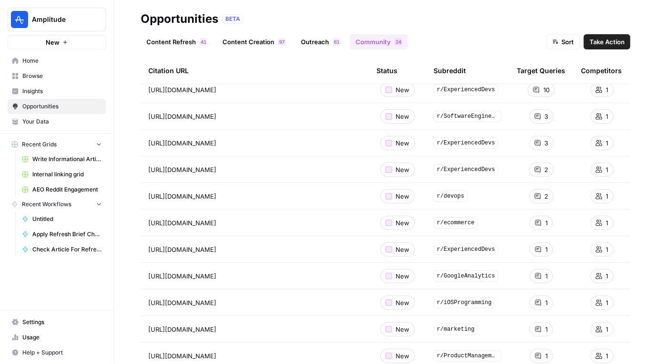
scroll to position [47, 0]
